Goal: Information Seeking & Learning: Learn about a topic

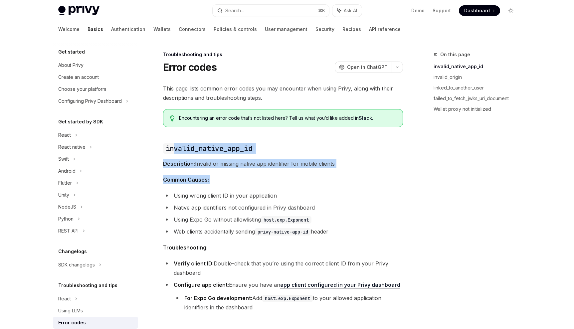
drag, startPoint x: 172, startPoint y: 146, endPoint x: 165, endPoint y: 200, distance: 54.3
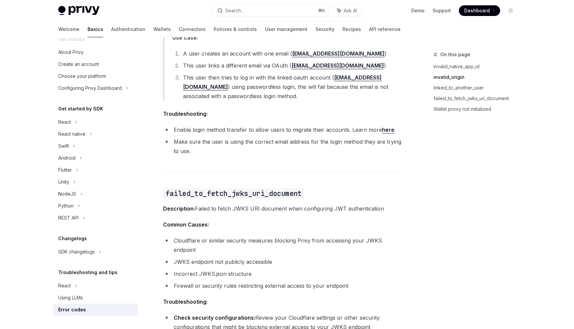
scroll to position [736, 0]
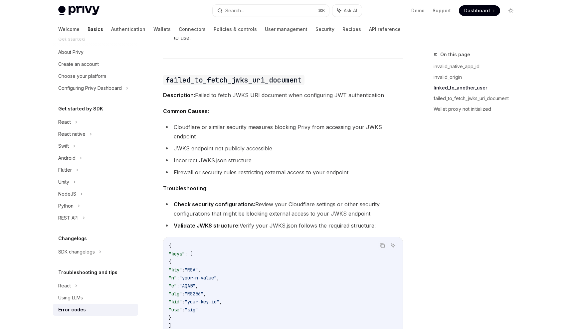
click at [219, 98] on span "Description: Failed to fetch JWKS URI document when configuring JWT authenticat…" at bounding box center [283, 94] width 240 height 9
drag, startPoint x: 219, startPoint y: 98, endPoint x: 241, endPoint y: 95, distance: 21.4
click at [241, 95] on span "Description: Failed to fetch JWKS URI document when configuring JWT authenticat…" at bounding box center [283, 94] width 240 height 9
click at [222, 130] on li "Cloudflare or similar security measures blocking Privy from accessing your JWKS…" at bounding box center [283, 131] width 240 height 19
drag, startPoint x: 222, startPoint y: 130, endPoint x: 240, endPoint y: 130, distance: 18.3
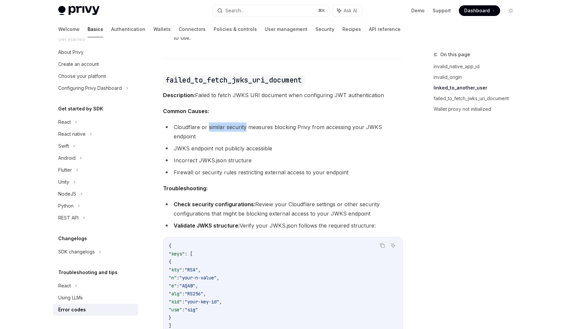
click at [240, 130] on li "Cloudflare or similar security measures blocking Privy from accessing your JWKS…" at bounding box center [283, 131] width 240 height 19
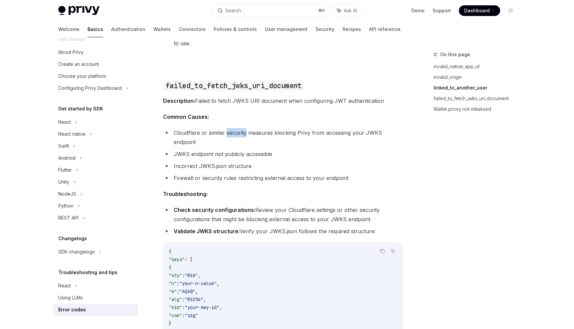
scroll to position [727, 0]
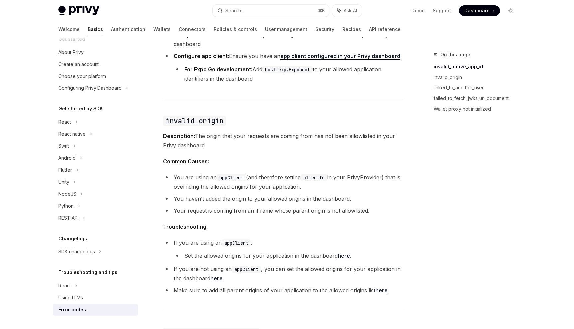
scroll to position [288, 0]
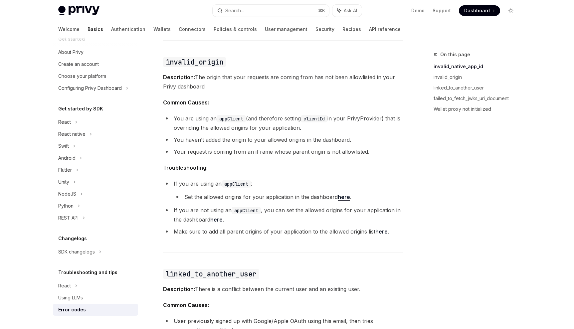
click at [238, 117] on code "appClient" at bounding box center [230, 118] width 29 height 7
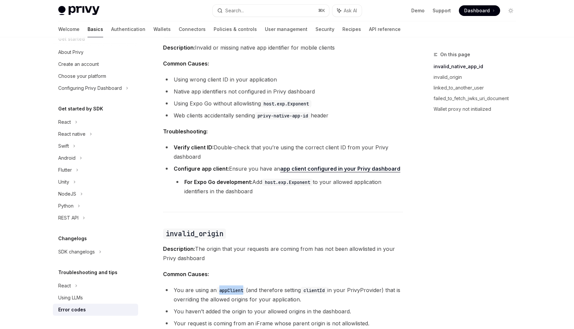
scroll to position [0, 0]
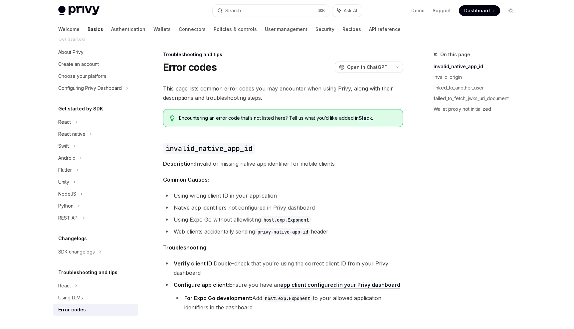
click at [238, 117] on span "Encountering an error code that’s not listed here? Tell us what you’d like adde…" at bounding box center [287, 118] width 216 height 7
click at [239, 119] on span "Encountering an error code that’s not listed here? Tell us what you’d like adde…" at bounding box center [287, 118] width 216 height 7
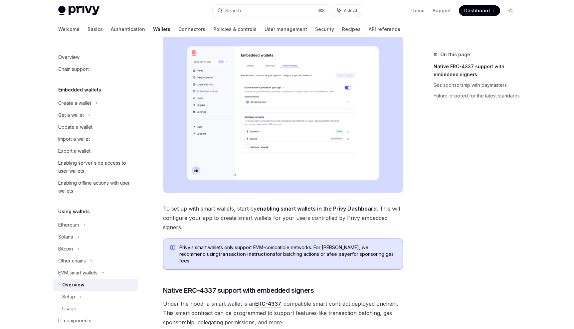
scroll to position [289, 0]
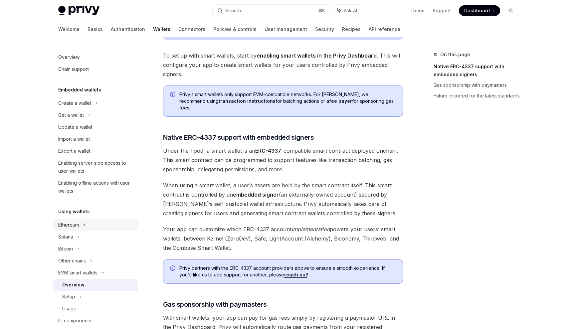
click at [91, 109] on div "Ethereum" at bounding box center [95, 103] width 85 height 12
type textarea "*"
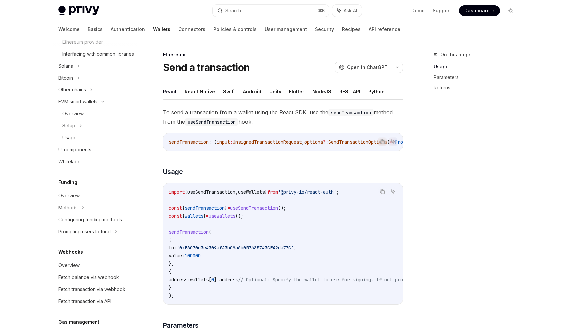
scroll to position [275, 0]
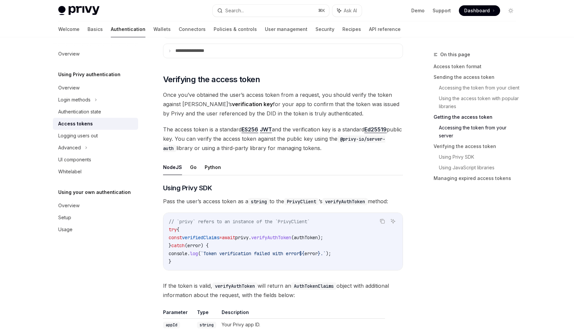
scroll to position [897, 0]
click at [328, 30] on div "Welcome Basics Authentication Wallets Connectors Policies & controls User manag…" at bounding box center [229, 29] width 342 height 16
click at [369, 31] on link "API reference" at bounding box center [385, 29] width 32 height 16
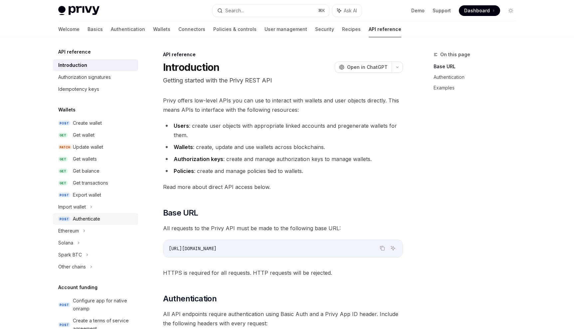
click at [104, 217] on div "Authenticate" at bounding box center [103, 219] width 61 height 8
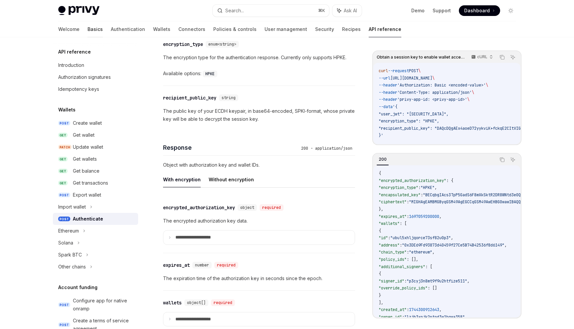
click at [87, 29] on link "Basics" at bounding box center [94, 29] width 15 height 16
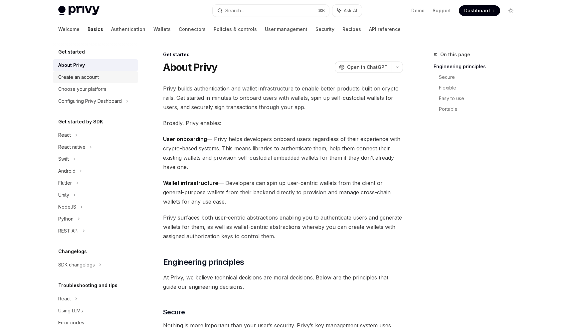
click at [123, 77] on div "Create an account" at bounding box center [96, 77] width 76 height 8
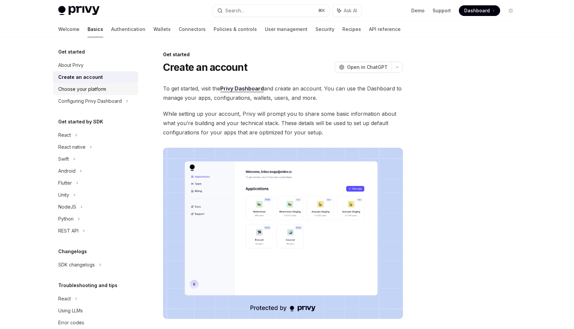
click at [114, 87] on div "Choose your platform" at bounding box center [96, 89] width 76 height 8
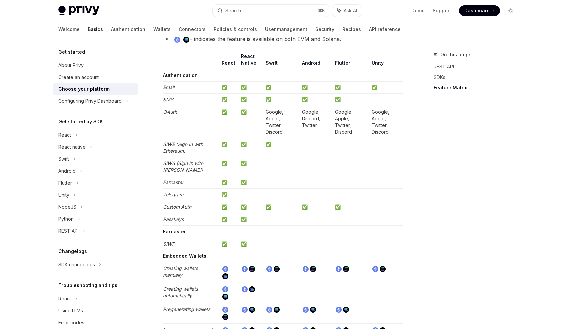
scroll to position [662, 0]
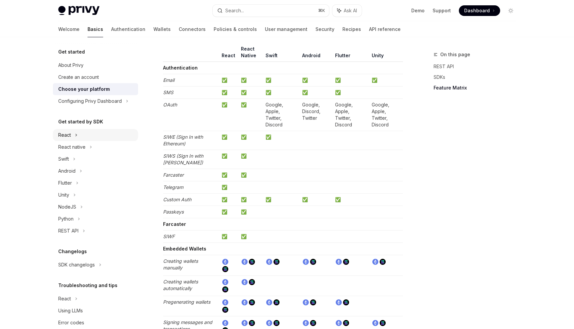
click at [99, 138] on div "React" at bounding box center [95, 135] width 85 height 12
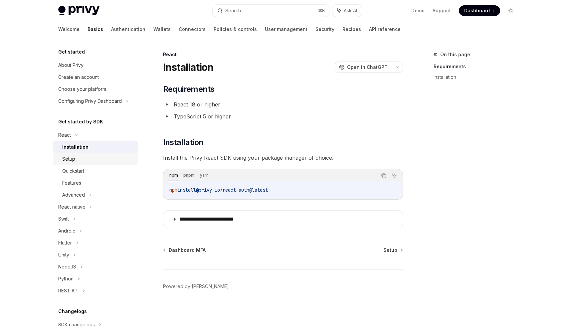
click at [100, 157] on div "Setup" at bounding box center [98, 159] width 72 height 8
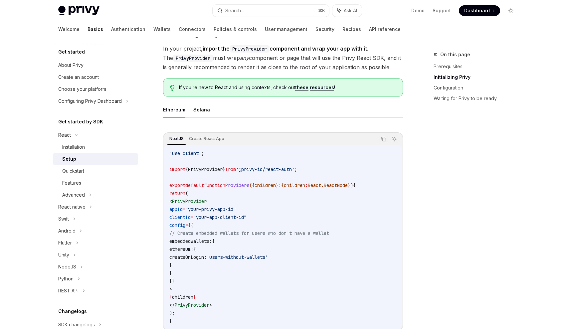
scroll to position [193, 0]
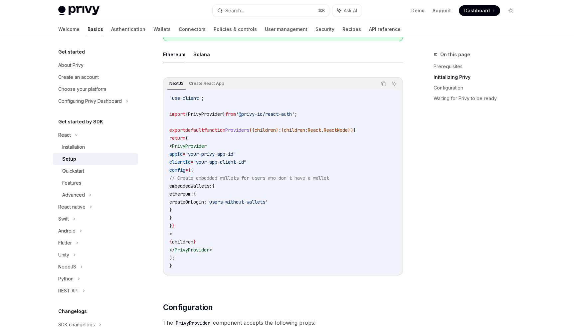
click at [189, 145] on span "PrivyProvider" at bounding box center [189, 146] width 35 height 6
drag, startPoint x: 189, startPoint y: 145, endPoint x: 181, endPoint y: 145, distance: 8.0
click at [181, 145] on span "< PrivyProvider" at bounding box center [187, 146] width 37 height 6
copy span "< PrivyProvider"
click at [316, 113] on code "'use client' ; import { PrivyProvider } from '@privy-io/react-auth' ; export de…" at bounding box center [282, 182] width 227 height 176
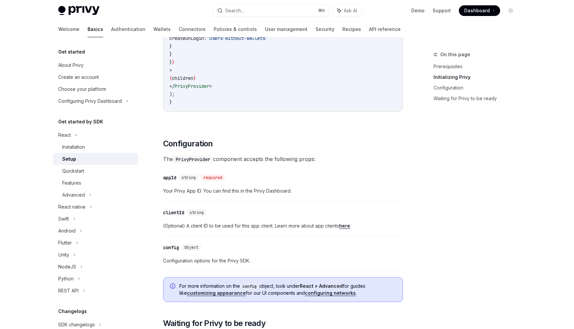
scroll to position [422, 0]
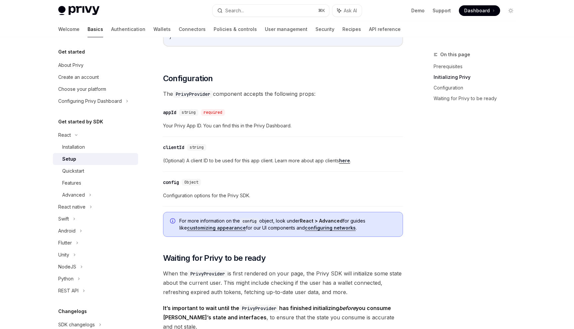
click at [348, 163] on link "here" at bounding box center [344, 161] width 11 height 6
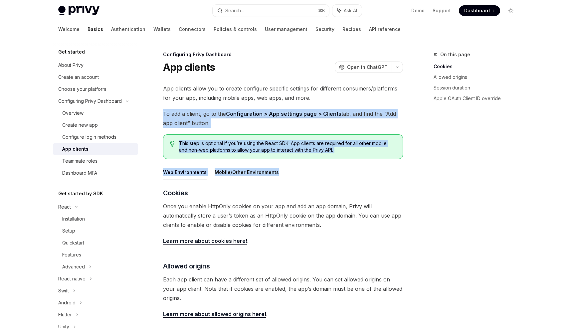
drag, startPoint x: 346, startPoint y: 170, endPoint x: 340, endPoint y: 95, distance: 74.4
click at [340, 95] on div "App clients allow you to create configure specific settings for different consu…" at bounding box center [283, 258] width 240 height 349
click at [340, 95] on span "App clients allow you to create configure specific settings for different consu…" at bounding box center [283, 93] width 240 height 19
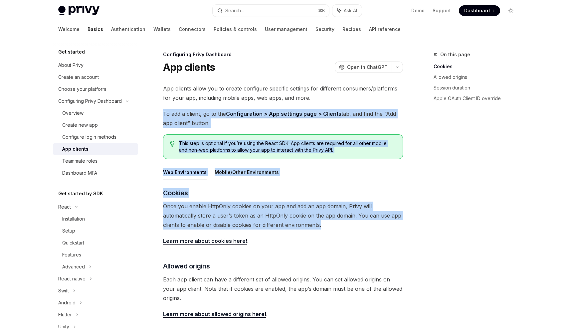
drag, startPoint x: 340, startPoint y: 95, endPoint x: 320, endPoint y: 220, distance: 126.5
click at [320, 220] on div "App clients allow you to create configure specific settings for different consu…" at bounding box center [283, 258] width 240 height 349
click at [320, 220] on span "Once you enable HttpOnly cookies on your app and add an app domain, Privy will …" at bounding box center [283, 216] width 240 height 28
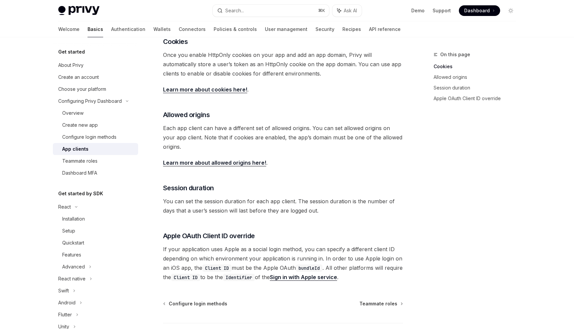
scroll to position [46, 0]
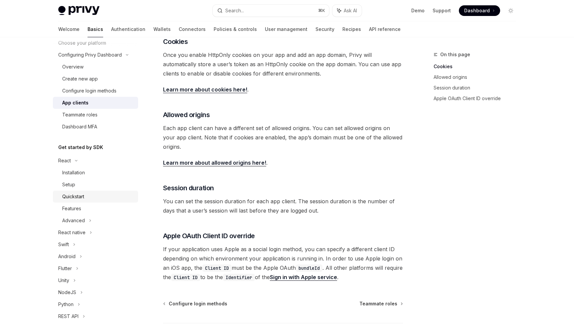
click at [90, 199] on div "Quickstart" at bounding box center [98, 197] width 72 height 8
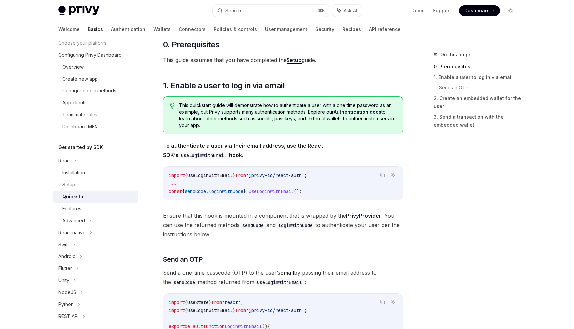
scroll to position [70, 0]
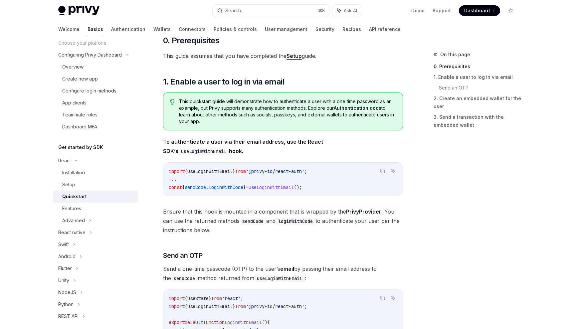
click at [201, 171] on span "useLoginWithEmail" at bounding box center [209, 171] width 45 height 6
copy span "useLoginWithEmail"
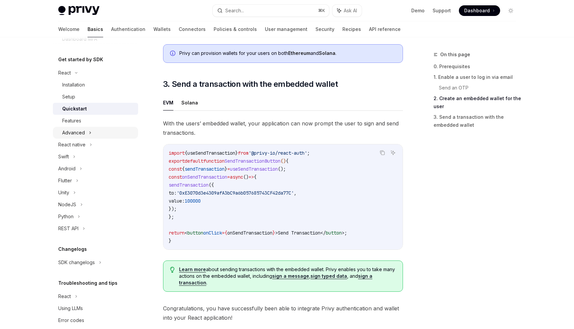
scroll to position [135, 0]
click at [94, 78] on div "React" at bounding box center [95, 72] width 85 height 12
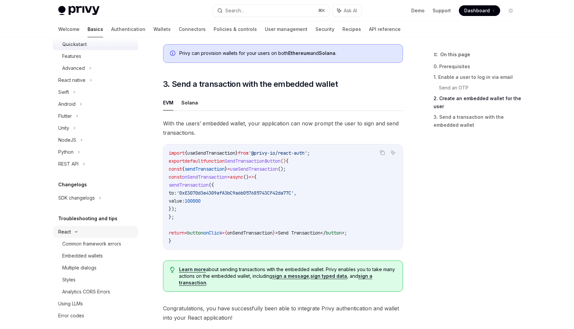
scroll to position [205, 0]
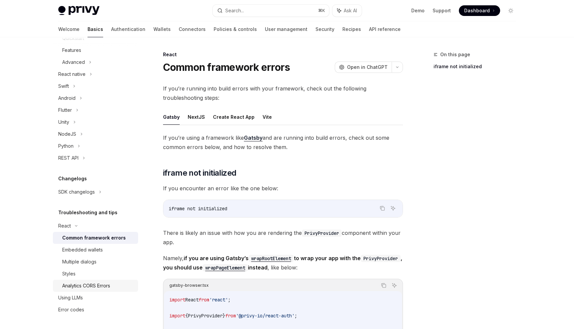
click at [95, 282] on div "Analytics CORS Errors" at bounding box center [86, 286] width 48 height 8
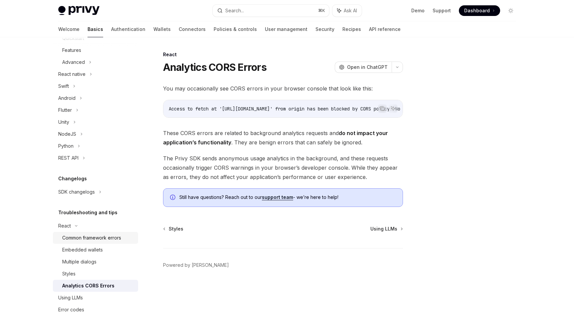
click at [97, 240] on div "Common framework errors" at bounding box center [91, 238] width 59 height 8
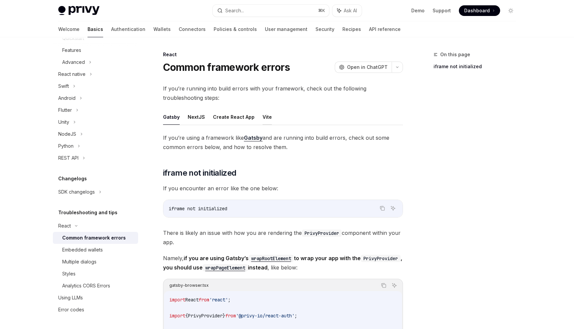
click at [262, 116] on button "Vite" at bounding box center [266, 117] width 9 height 16
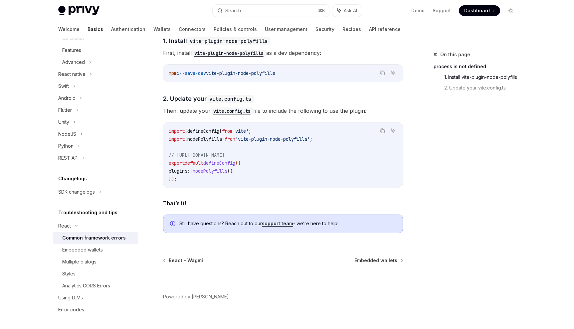
scroll to position [257, 0]
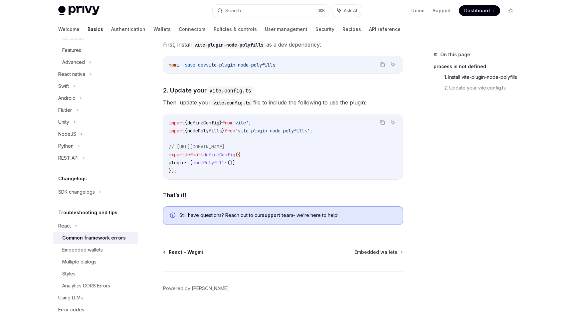
click at [177, 252] on span "React - Wagmi" at bounding box center [186, 252] width 34 height 7
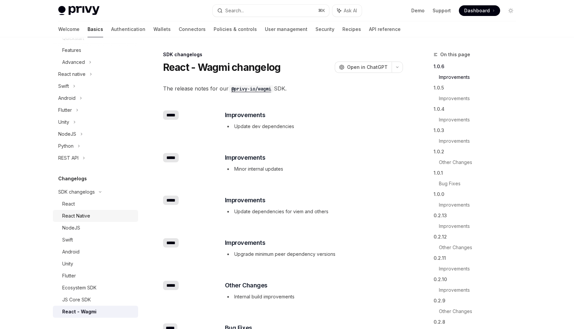
scroll to position [324, 0]
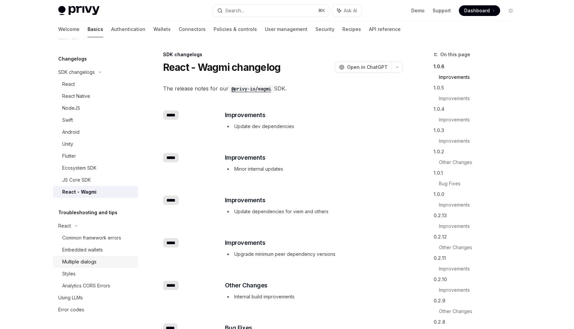
click at [100, 258] on div "Multiple dialogs" at bounding box center [98, 262] width 72 height 8
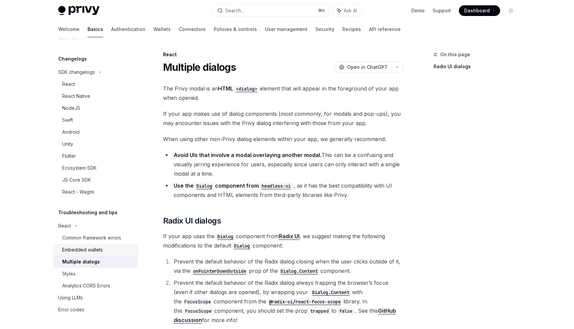
click at [100, 248] on div "Embedded wallets" at bounding box center [82, 250] width 41 height 8
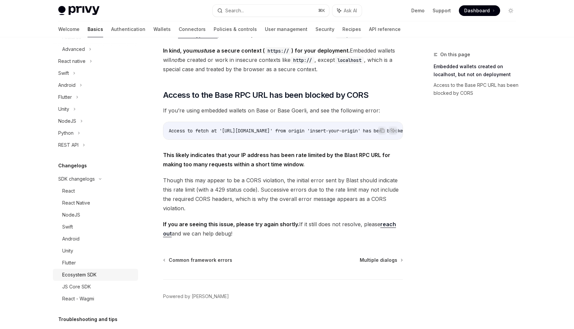
scroll to position [170, 0]
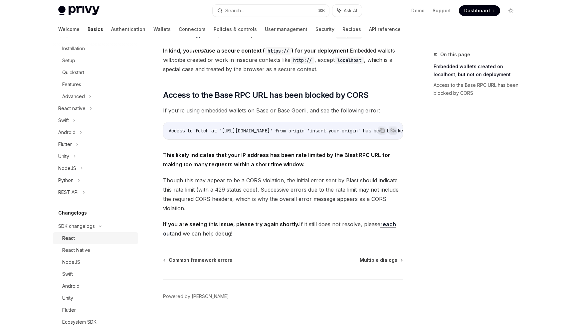
click at [112, 243] on link "React" at bounding box center [95, 238] width 85 height 12
click at [109, 239] on div "React" at bounding box center [98, 238] width 72 height 8
click at [77, 238] on div "React" at bounding box center [98, 238] width 72 height 8
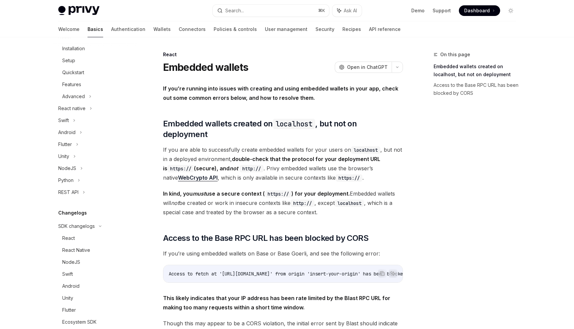
type textarea "*"
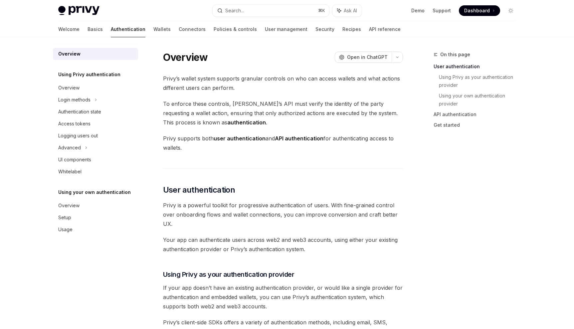
scroll to position [134, 0]
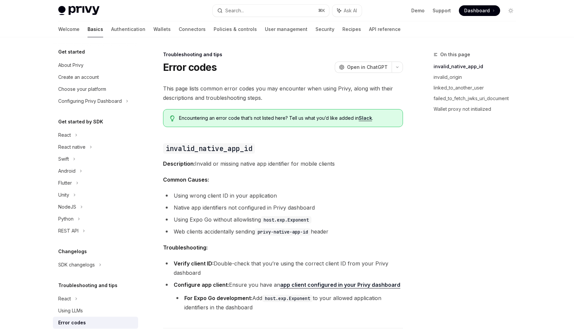
scroll to position [13, 0]
